Goal: Task Accomplishment & Management: Manage account settings

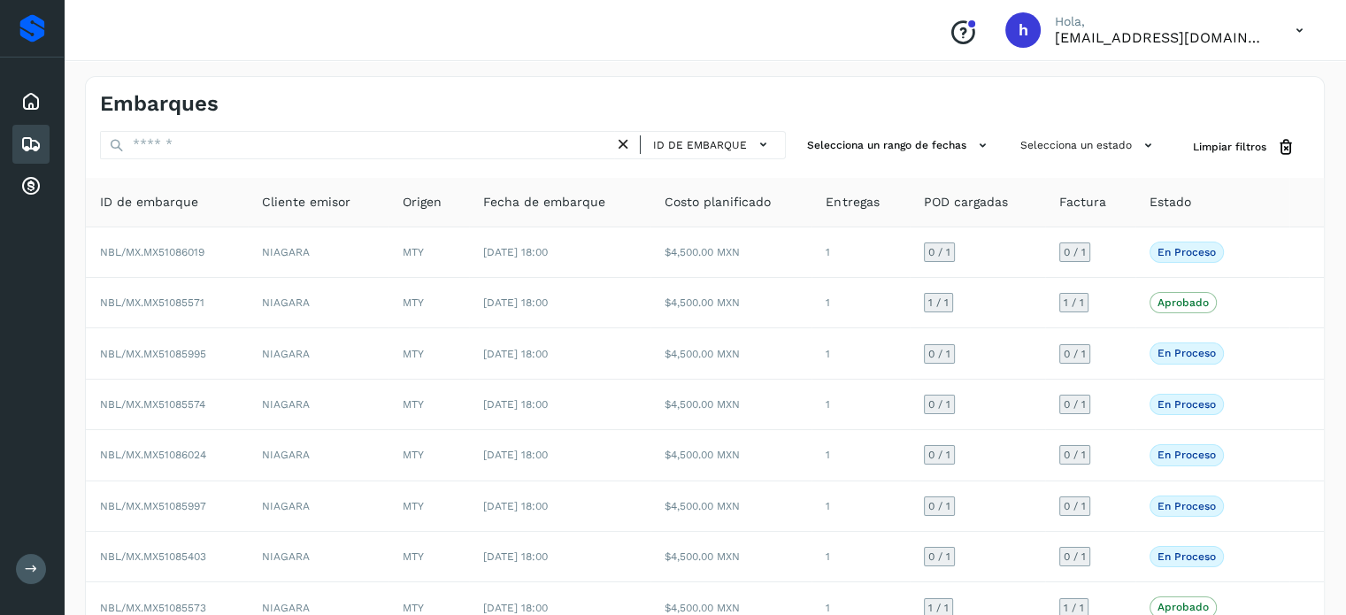
click at [798, 39] on div "Conoce nuestros beneficios [PERSON_NAME], [EMAIL_ADDRESS][DOMAIN_NAME]" at bounding box center [705, 30] width 1282 height 61
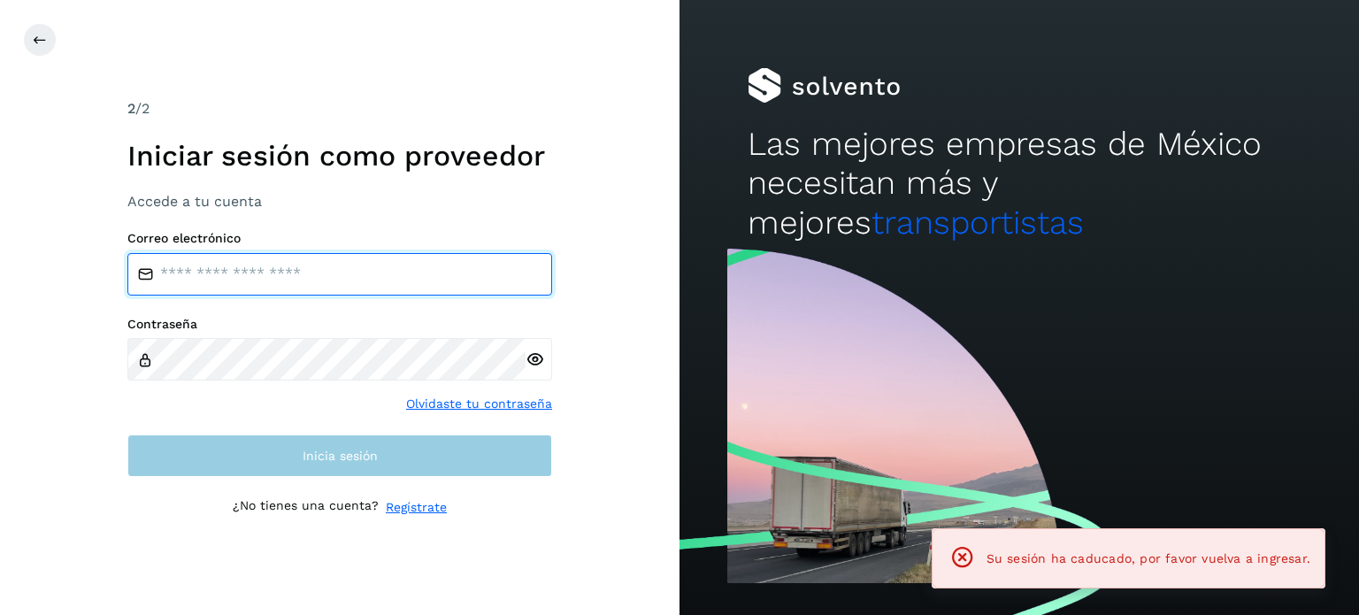
type input "**********"
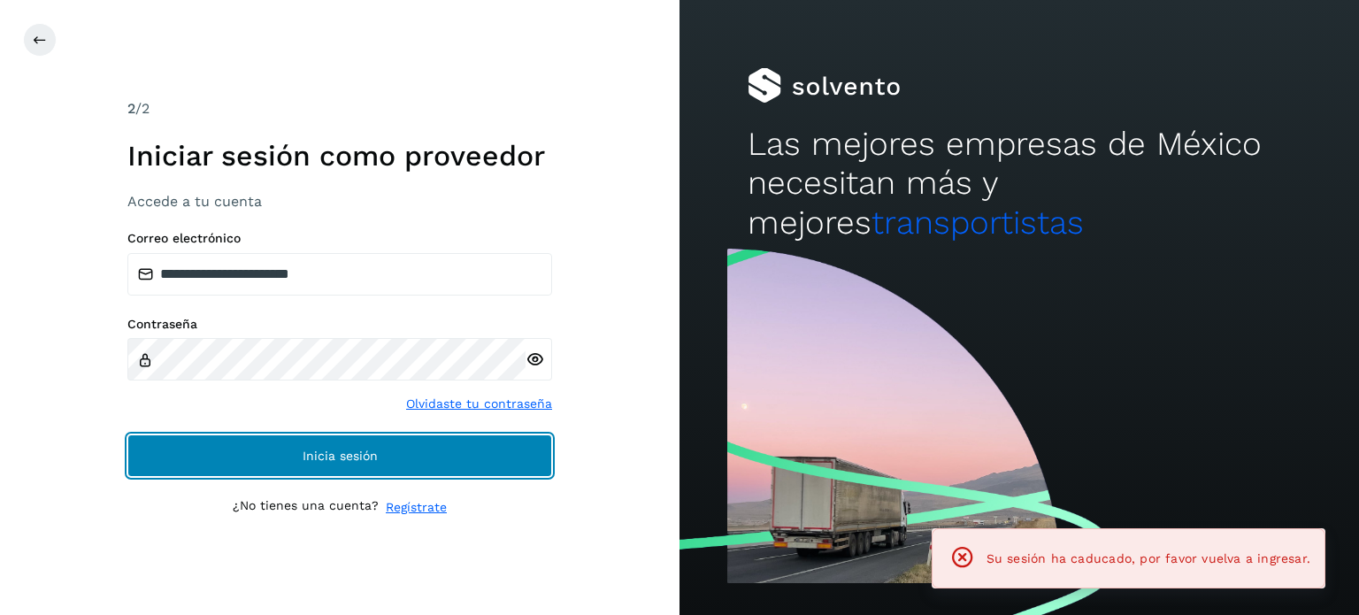
click at [318, 445] on button "Inicia sesión" at bounding box center [339, 455] width 425 height 42
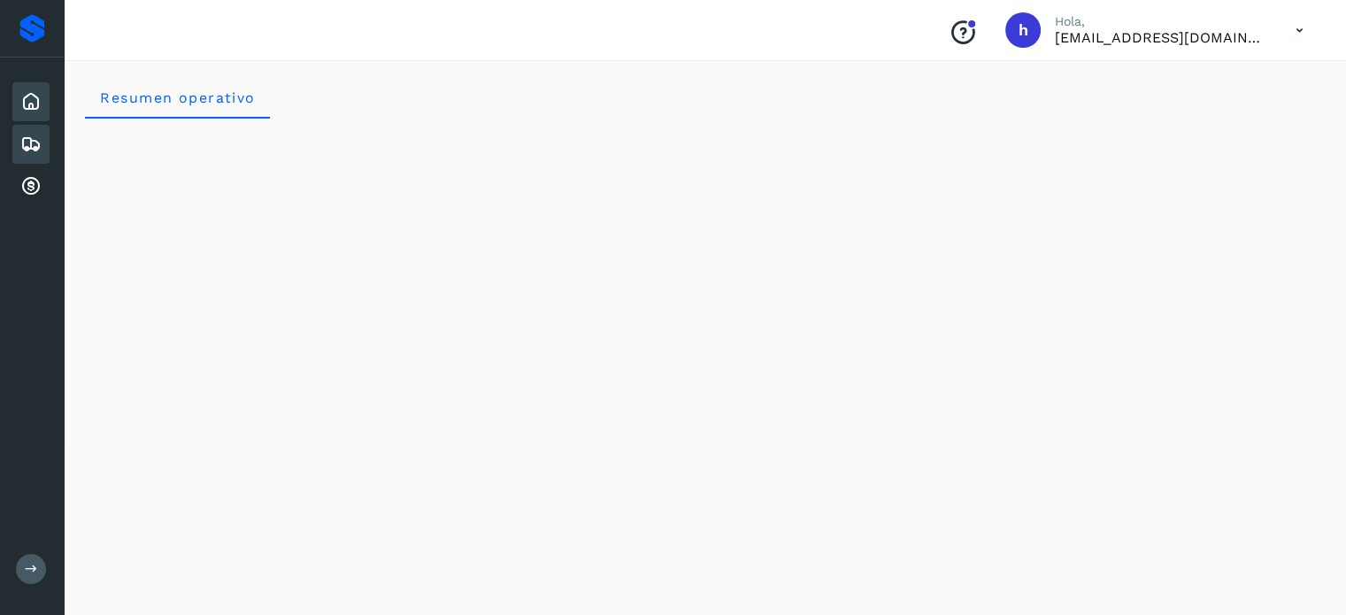
click at [28, 142] on icon at bounding box center [30, 144] width 21 height 21
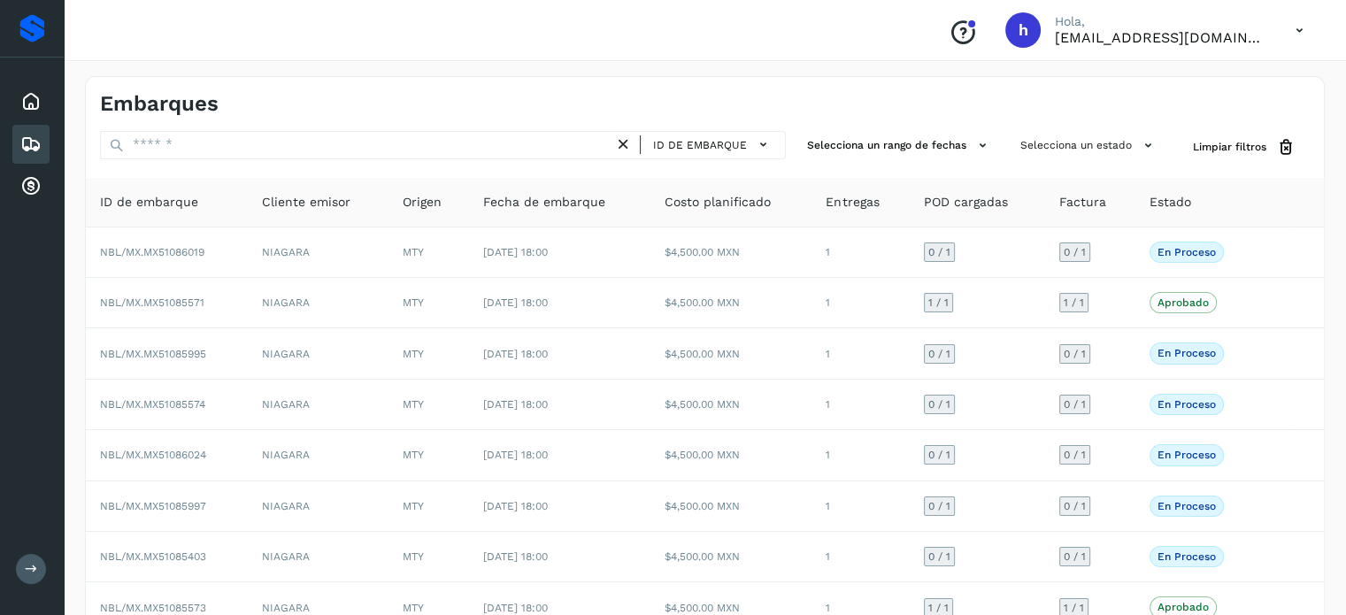
click at [807, 95] on div "Embarques" at bounding box center [705, 97] width 1238 height 40
click at [587, 28] on div "Conoce nuestros beneficios [PERSON_NAME], [EMAIL_ADDRESS][DOMAIN_NAME]" at bounding box center [705, 30] width 1282 height 61
click at [453, 97] on div "Embarques" at bounding box center [402, 104] width 605 height 26
click at [781, 113] on div "Embarques" at bounding box center [705, 97] width 1238 height 40
click at [30, 134] on icon at bounding box center [30, 144] width 21 height 21
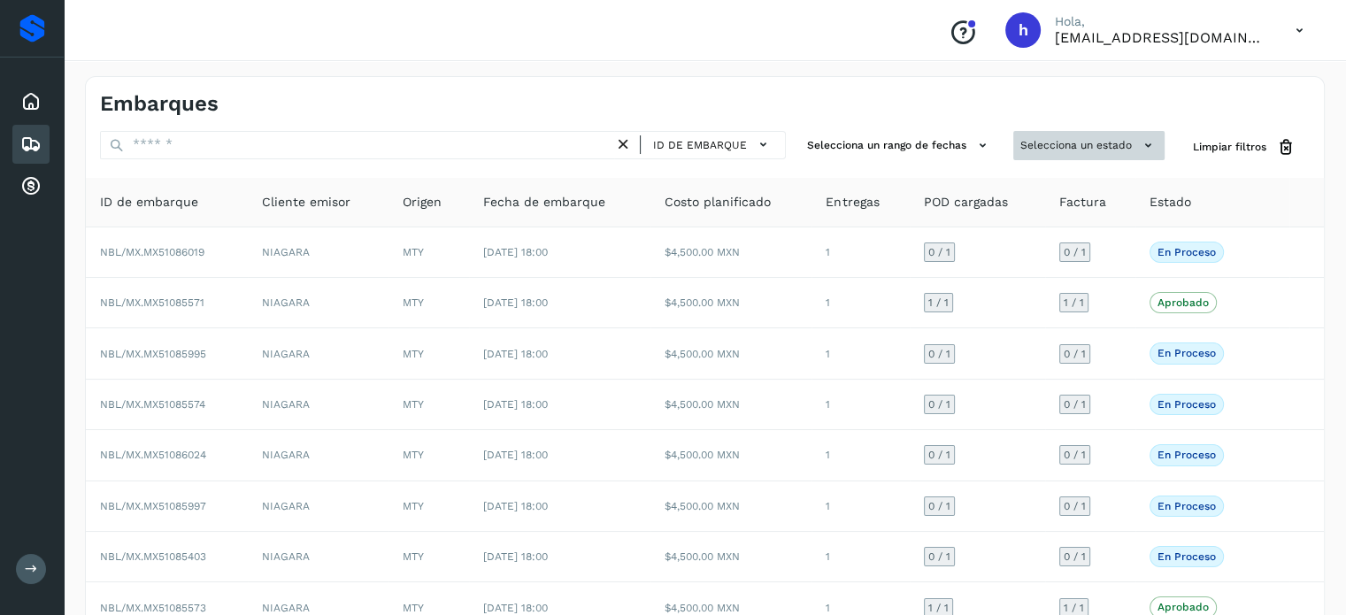
click at [1102, 141] on button "Selecciona un estado" at bounding box center [1088, 145] width 151 height 29
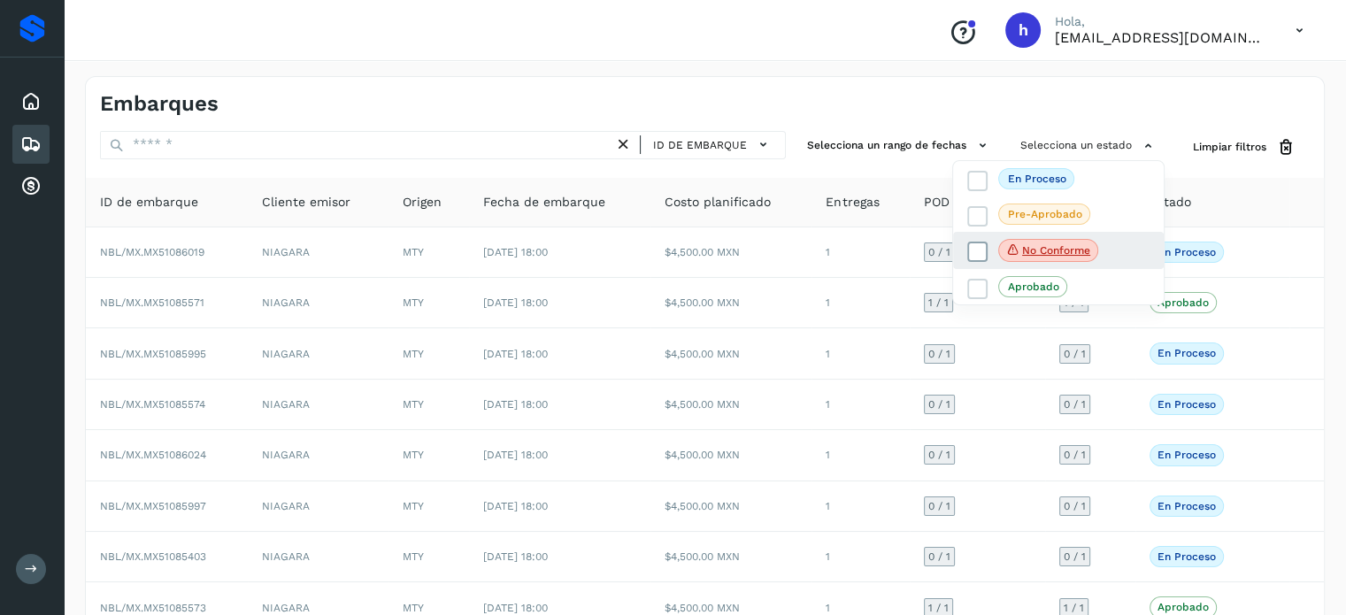
click at [971, 247] on icon at bounding box center [978, 252] width 18 height 18
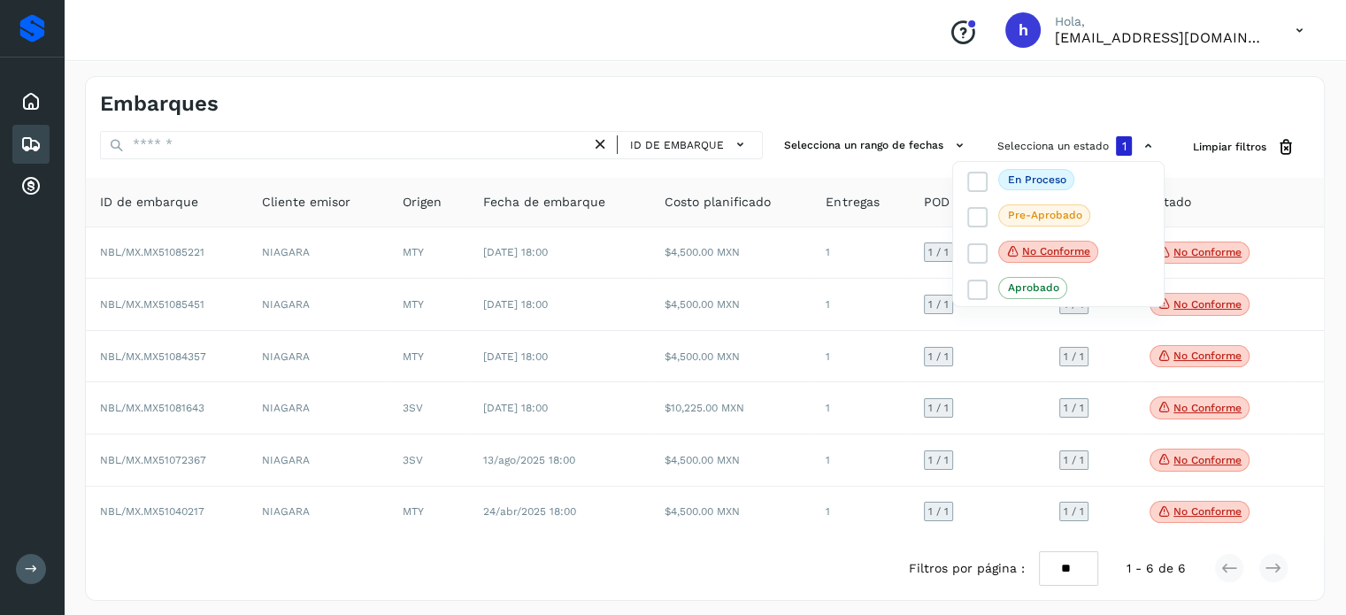
click at [739, 114] on div at bounding box center [673, 307] width 1346 height 615
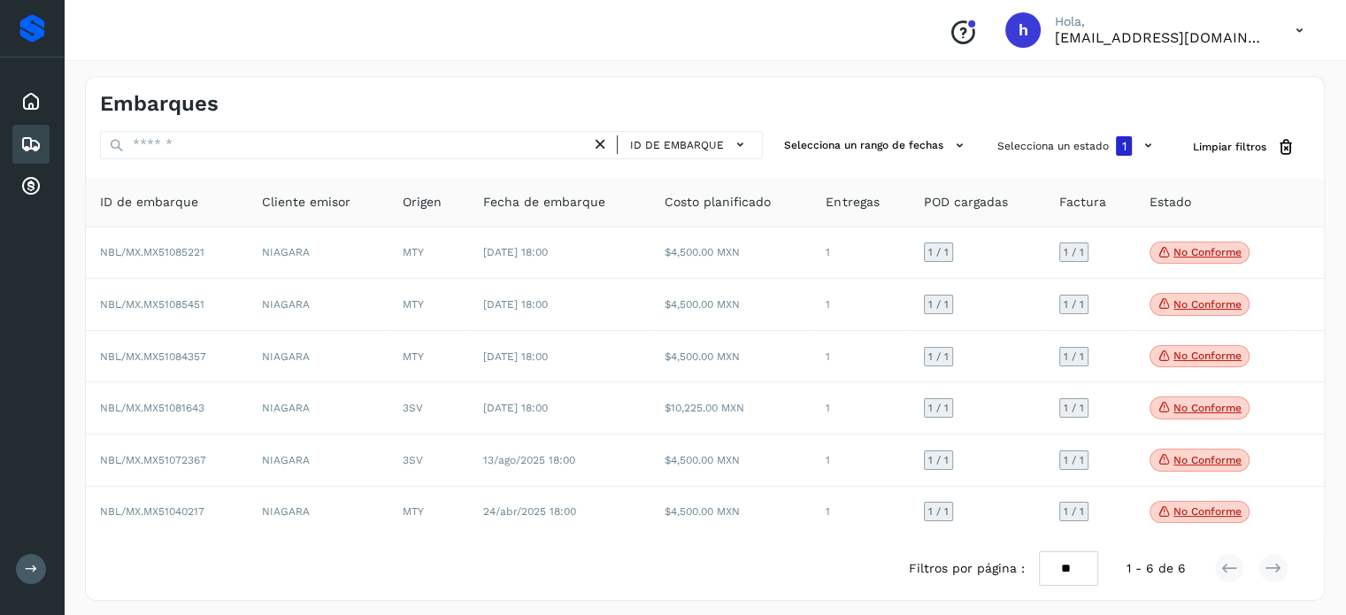
click at [946, 93] on div "Embarques" at bounding box center [705, 97] width 1238 height 40
click at [920, 89] on div "Embarques" at bounding box center [705, 97] width 1238 height 40
click at [978, 89] on div "Embarques" at bounding box center [705, 97] width 1238 height 40
